Goal: Information Seeking & Learning: Check status

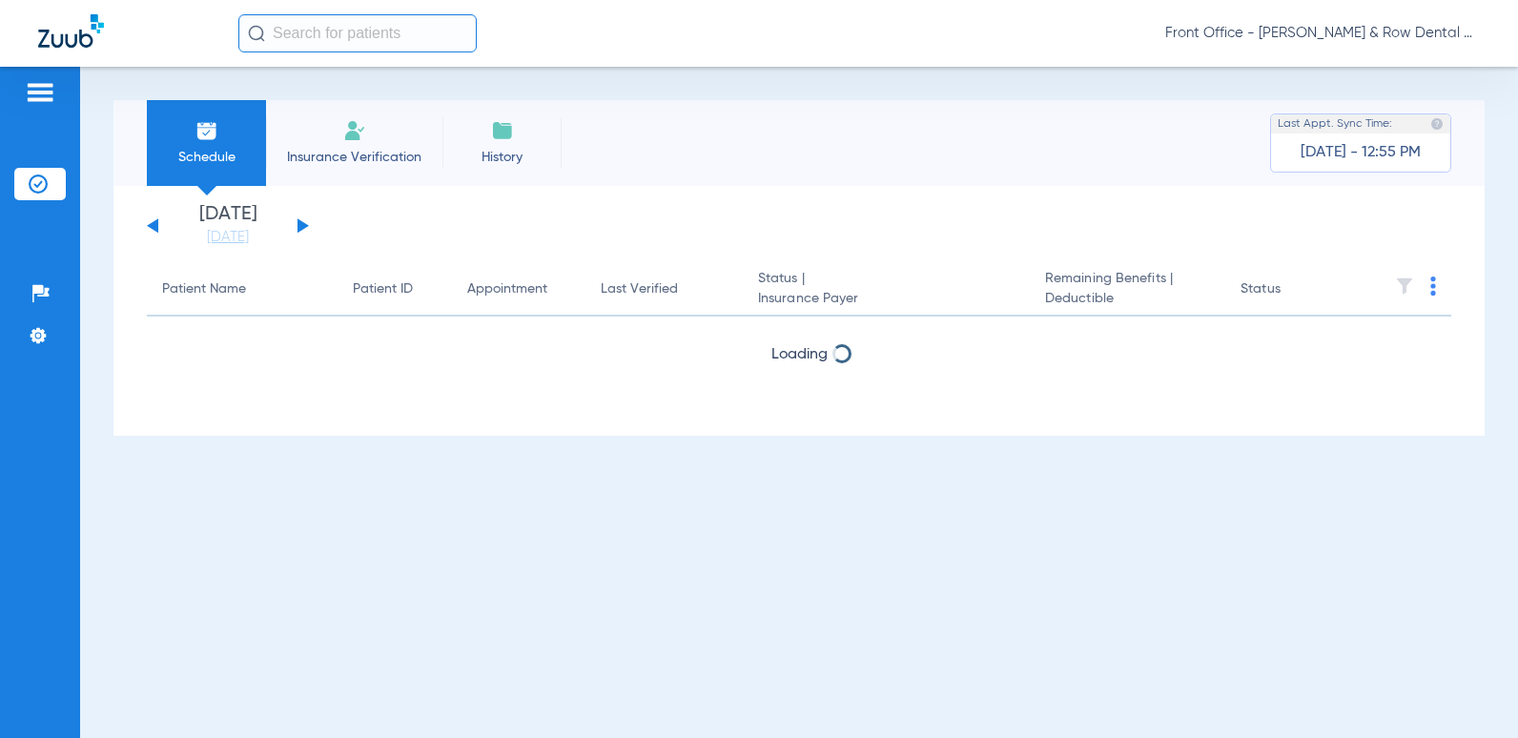
drag, startPoint x: 320, startPoint y: 25, endPoint x: 311, endPoint y: 27, distance: 9.7
click at [316, 26] on input "text" at bounding box center [357, 33] width 238 height 38
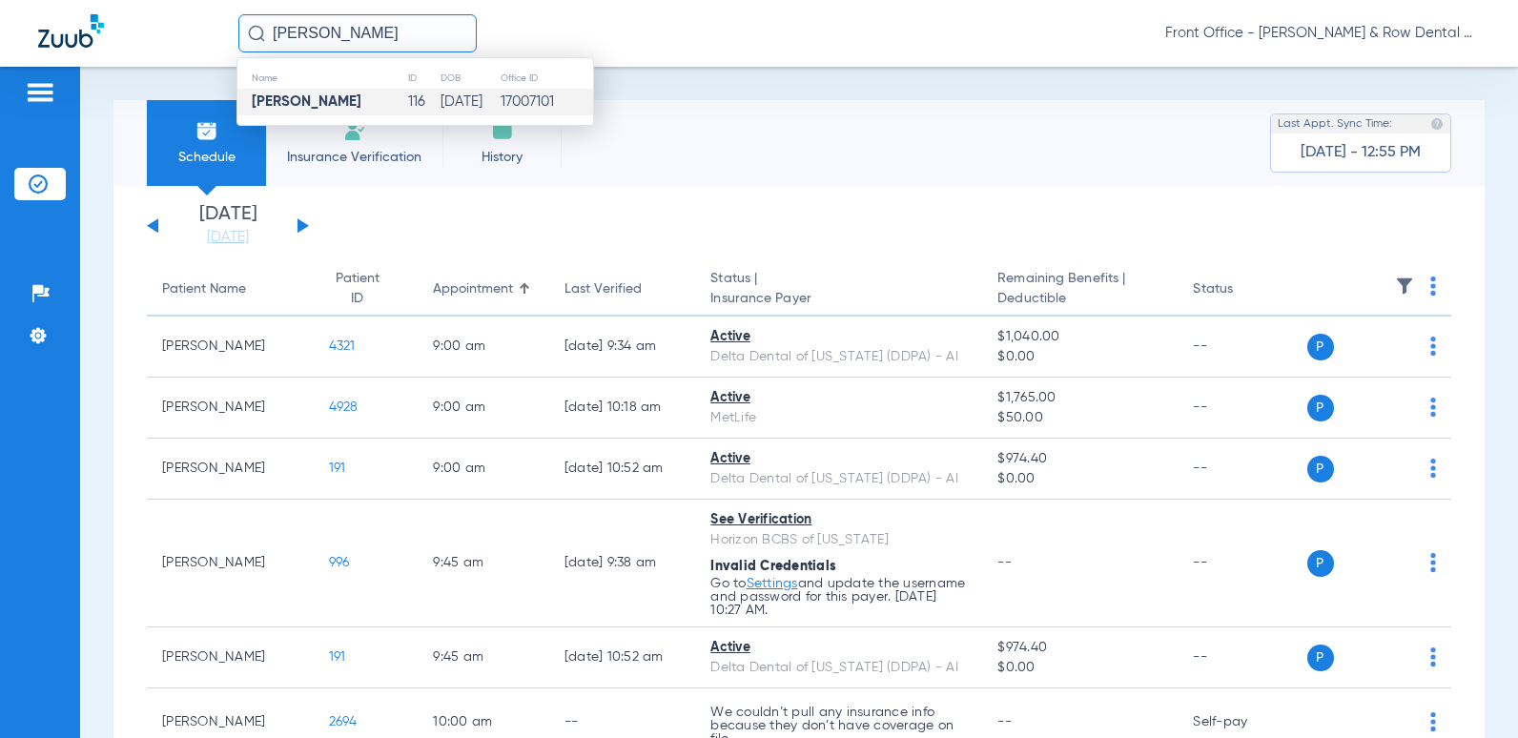
type input "[PERSON_NAME]"
click at [385, 112] on td "[PERSON_NAME]" at bounding box center [322, 102] width 170 height 27
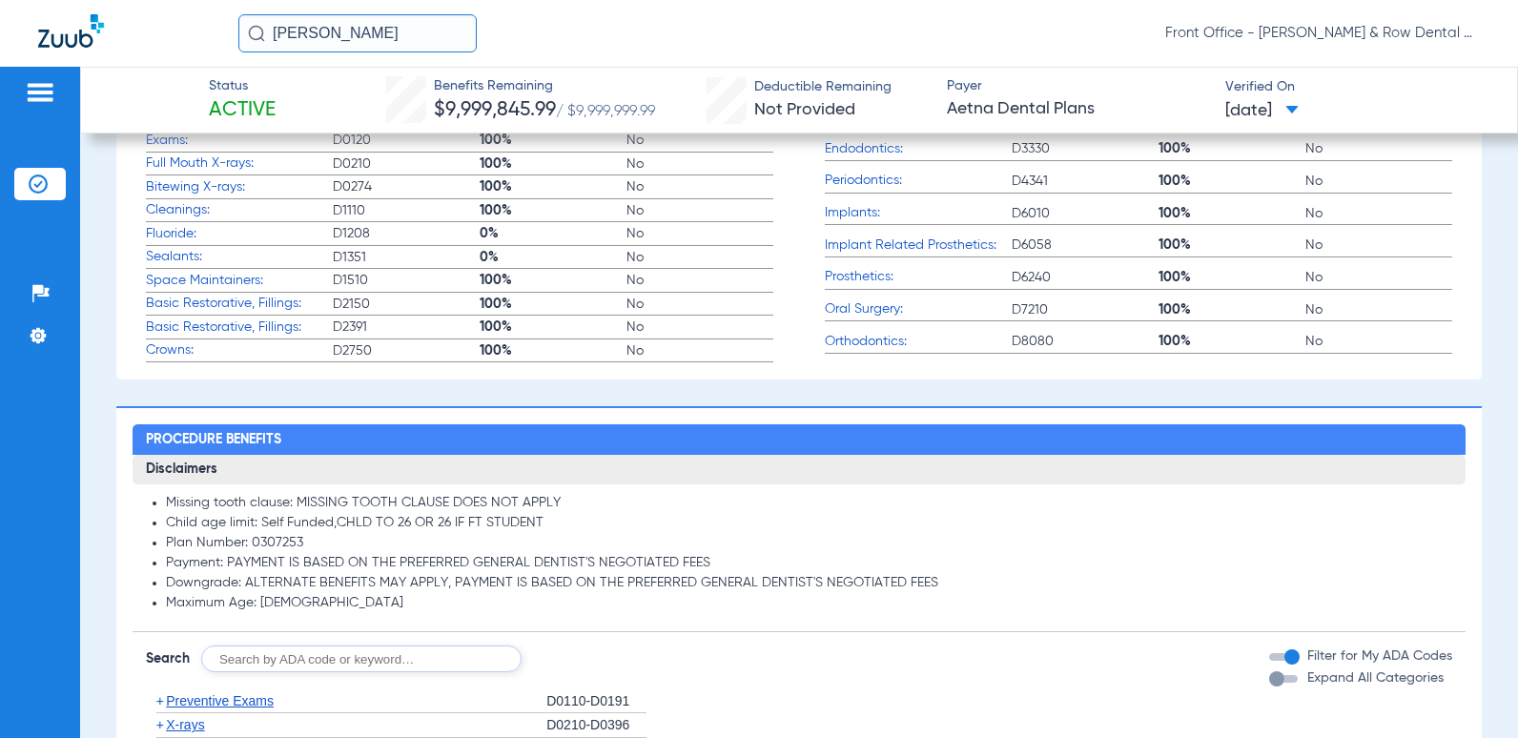
scroll to position [858, 0]
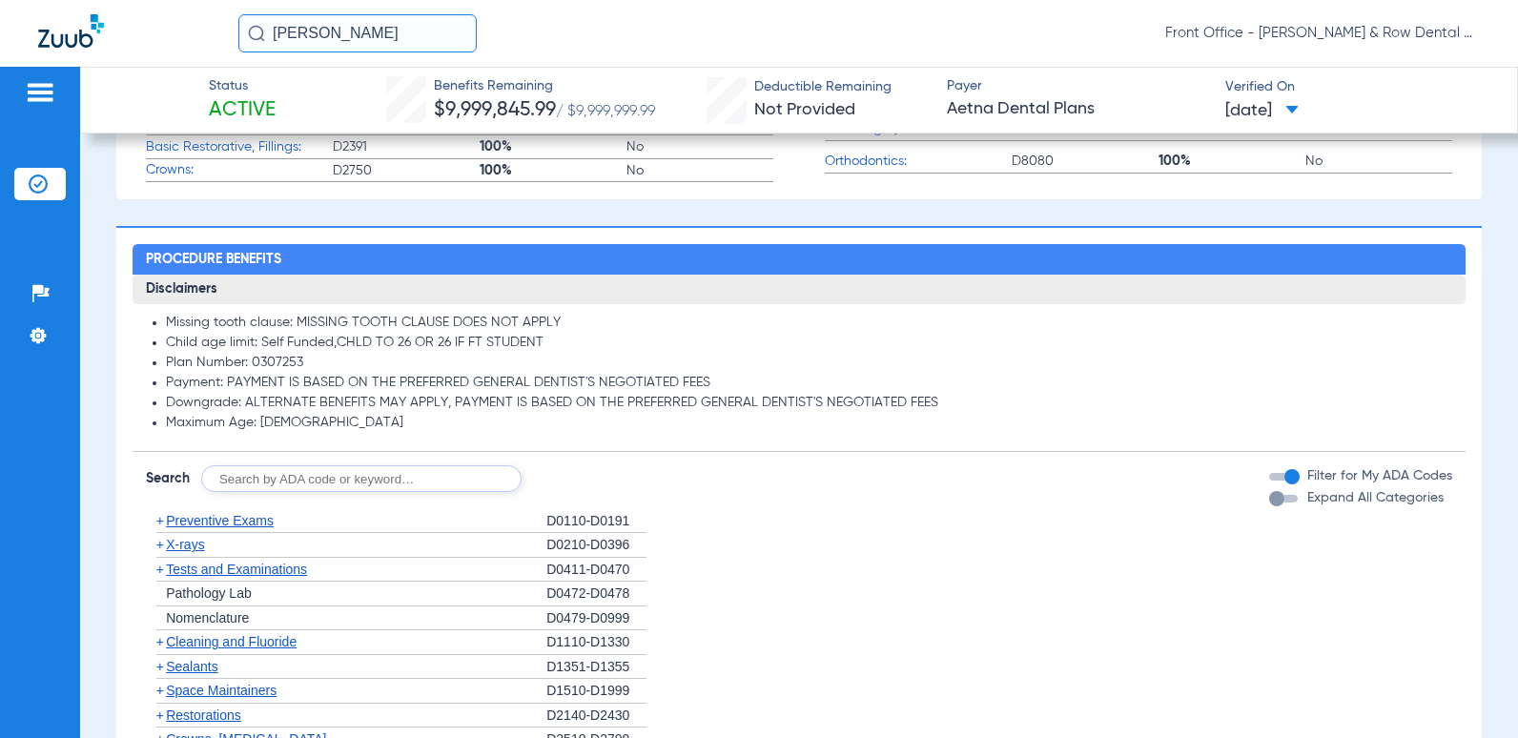
click at [183, 552] on span "X-rays" at bounding box center [185, 544] width 38 height 15
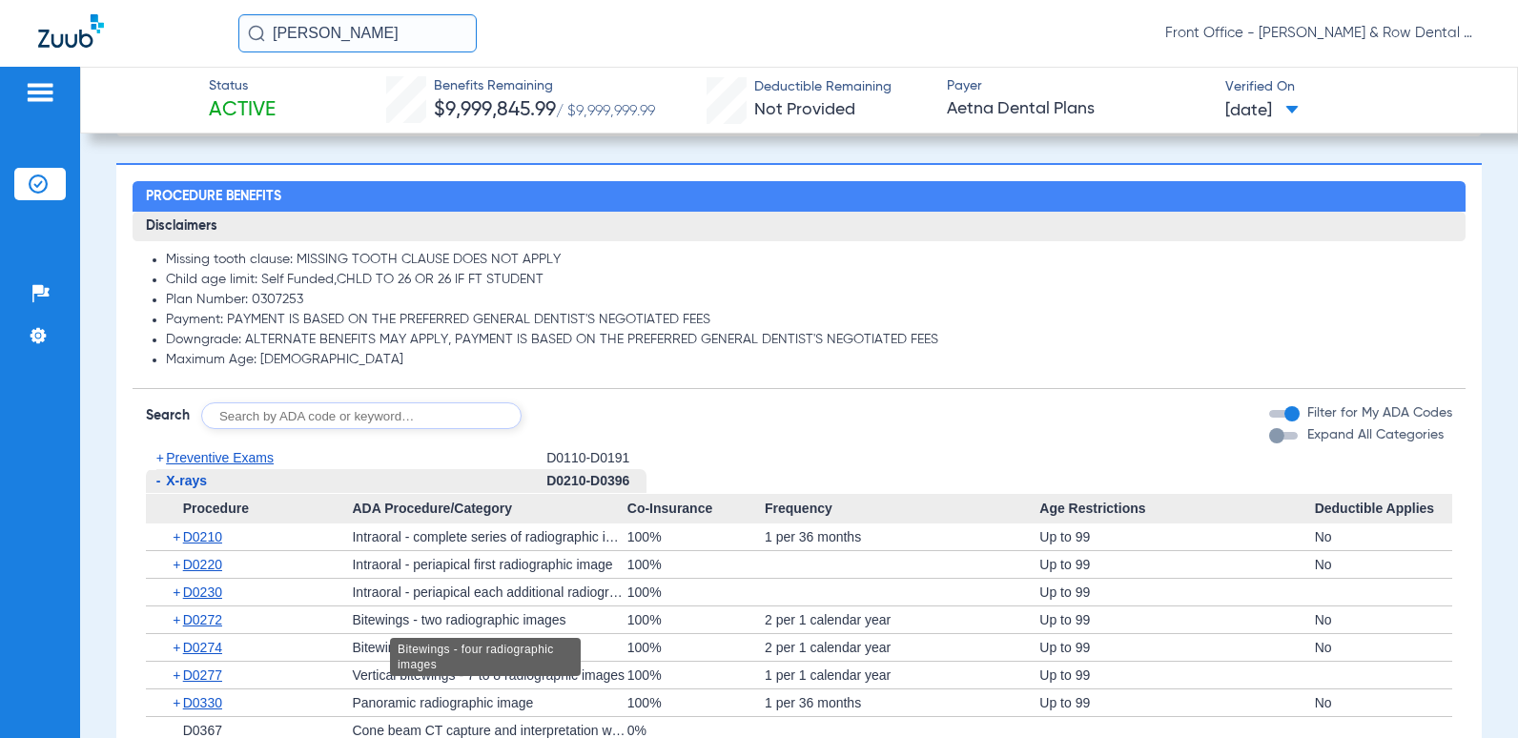
scroll to position [953, 0]
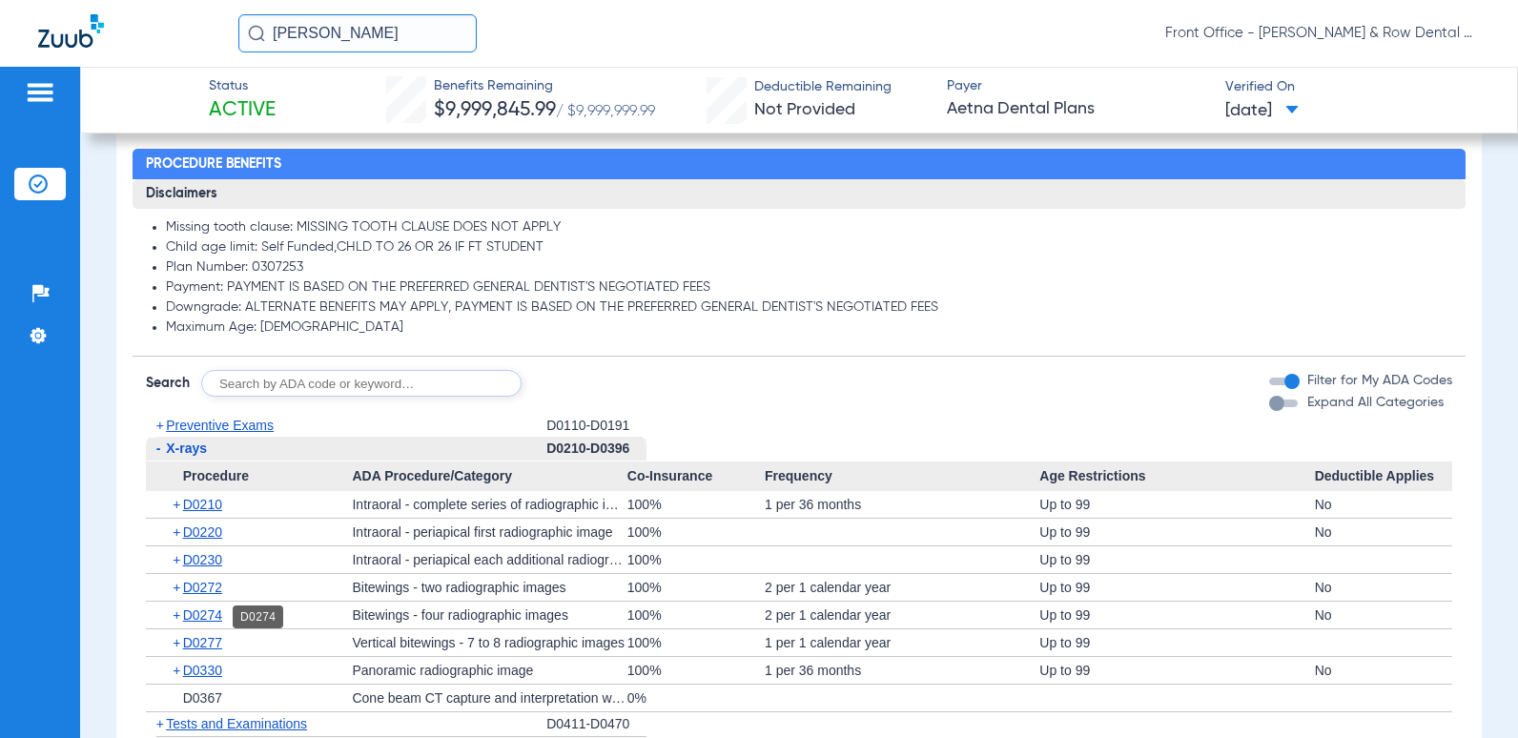
click at [214, 619] on span "D0274" at bounding box center [202, 614] width 39 height 15
